Goal: Browse casually: Explore the website without a specific task or goal

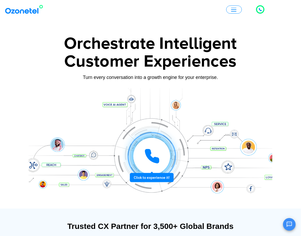
click at [23, 11] on img at bounding box center [25, 9] width 42 height 9
click at [70, 60] on div "Customer Experiences" at bounding box center [150, 61] width 243 height 25
click at [62, 78] on div "Turn every conversation into a growth engine for your enterprise." at bounding box center [150, 77] width 243 height 6
click at [236, 8] on span "button" at bounding box center [233, 10] width 5 height 4
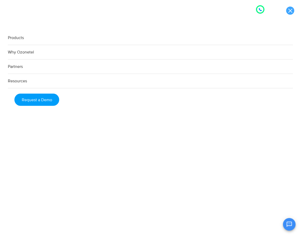
click at [294, 11] on link at bounding box center [290, 11] width 8 height 8
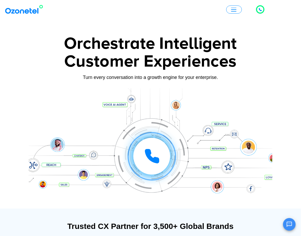
click at [20, 7] on img at bounding box center [25, 9] width 42 height 9
